Goal: Task Accomplishment & Management: Manage account settings

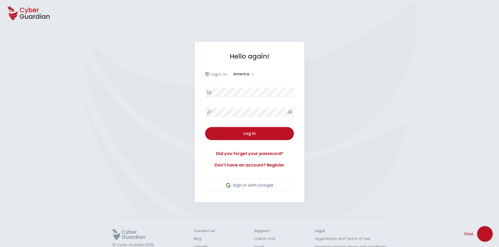
select select "America"
select select "English"
click at [272, 132] on div "Log in" at bounding box center [249, 133] width 81 height 6
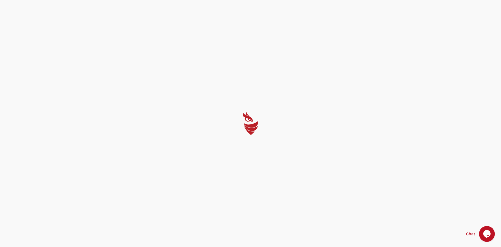
select select "English"
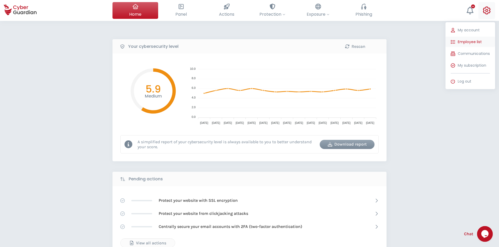
click at [486, 40] on button "Employee list" at bounding box center [471, 42] width 50 height 10
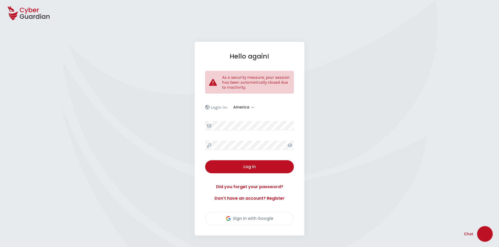
select select "America"
select select "English"
